Goal: Information Seeking & Learning: Find specific page/section

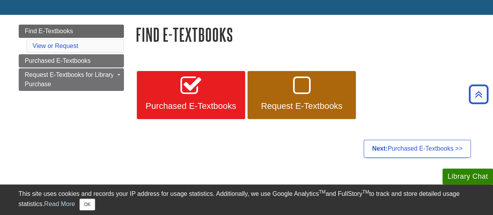
scroll to position [72, 0]
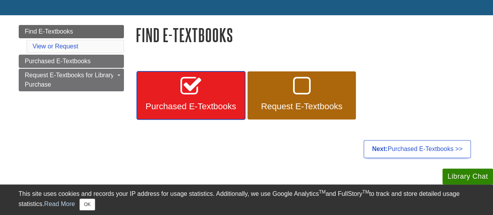
click at [185, 113] on link "Purchased E-Textbooks" at bounding box center [191, 95] width 108 height 48
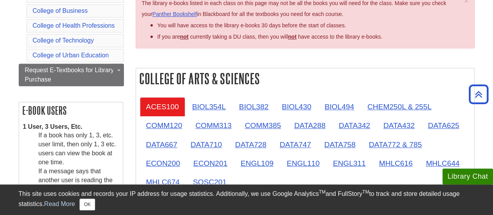
scroll to position [176, 0]
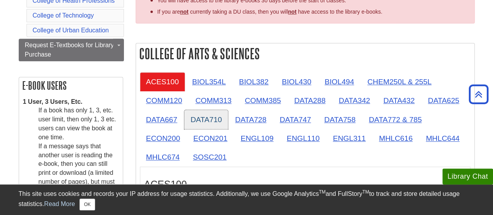
click at [218, 118] on link "DATA710" at bounding box center [206, 119] width 44 height 19
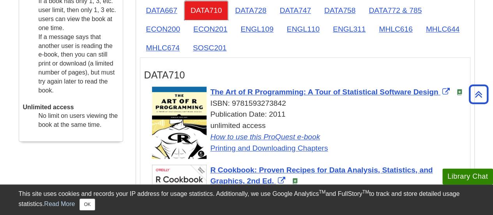
scroll to position [286, 0]
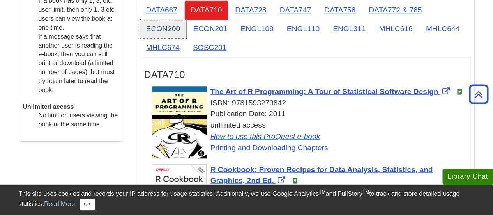
click at [163, 36] on link "ECON200" at bounding box center [163, 28] width 46 height 19
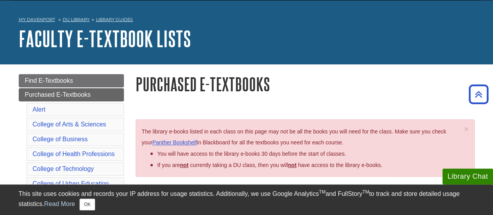
scroll to position [0, 0]
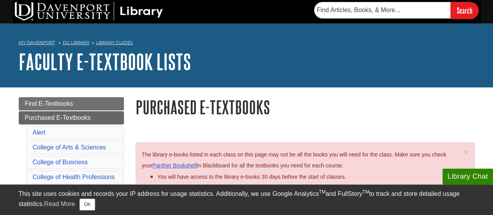
click at [213, 99] on h1 "Purchased E-Textbooks" at bounding box center [305, 107] width 339 height 20
click at [183, 110] on h1 "Purchased E-Textbooks" at bounding box center [305, 107] width 339 height 20
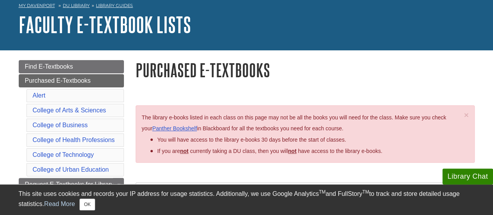
scroll to position [37, 0]
